Goal: Check status

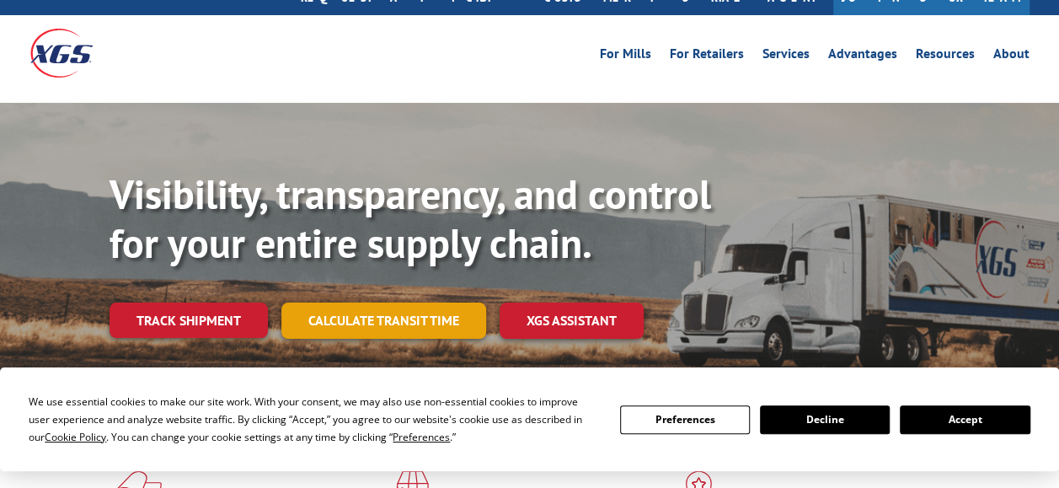
scroll to position [84, 0]
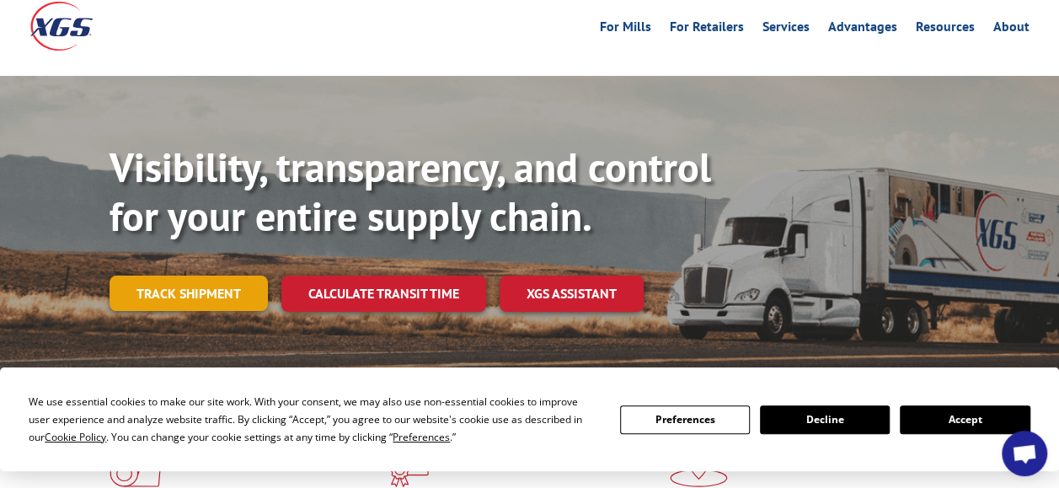
click at [178, 275] on link "Track shipment" at bounding box center [189, 292] width 158 height 35
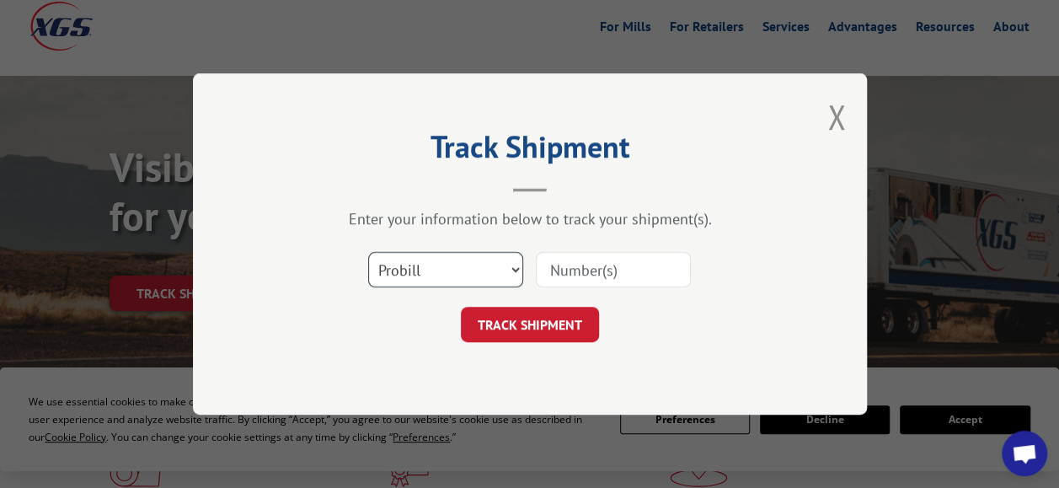
click at [457, 270] on select "Select category... Probill BOL PO" at bounding box center [445, 269] width 155 height 35
select select "po"
click at [368, 252] on select "Select category... Probill BOL PO" at bounding box center [445, 269] width 155 height 35
click at [633, 261] on input at bounding box center [613, 269] width 155 height 35
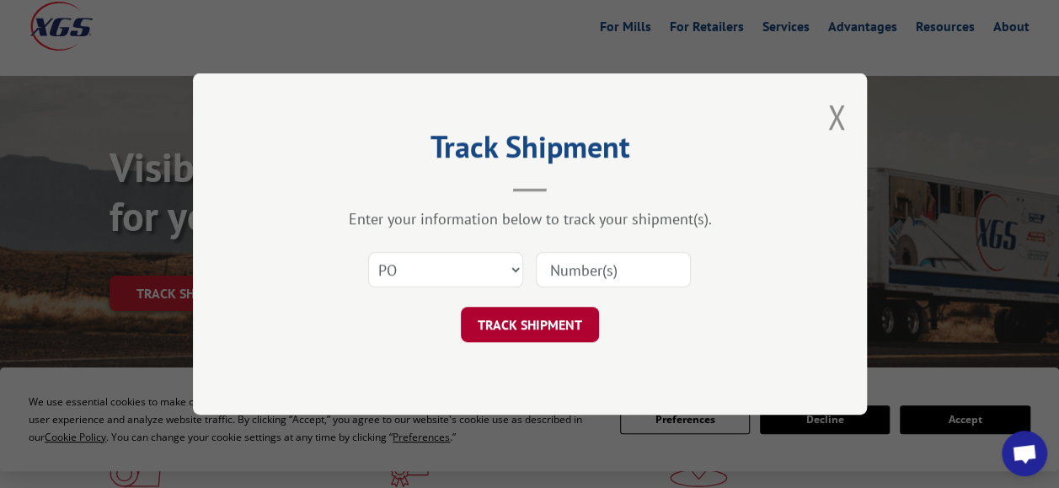
paste input "7602639"
type input "7602639"
click at [522, 338] on button "TRACK SHIPMENT" at bounding box center [530, 324] width 138 height 35
